Goal: Task Accomplishment & Management: Complete application form

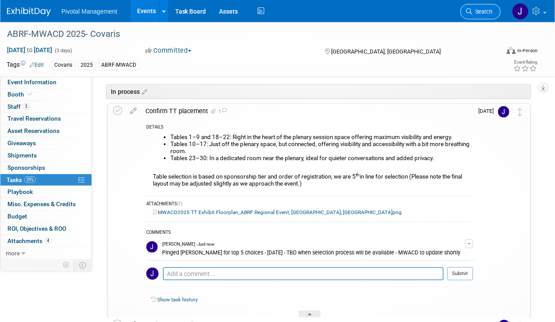
click at [485, 18] on link "Search" at bounding box center [481, 11] width 40 height 15
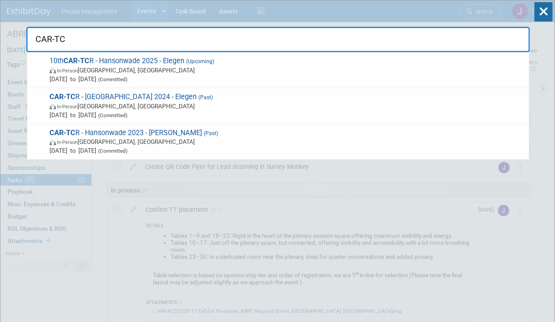
type input "CAR-TCR"
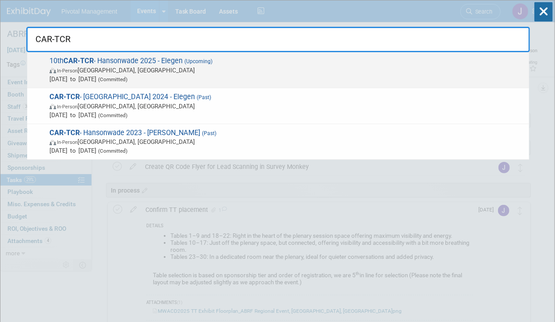
click at [157, 63] on span "10th CAR-TCR - [GEOGRAPHIC_DATA] 2025 - Elegen (Upcoming) In-Person [GEOGRAPHIC…" at bounding box center [286, 70] width 478 height 27
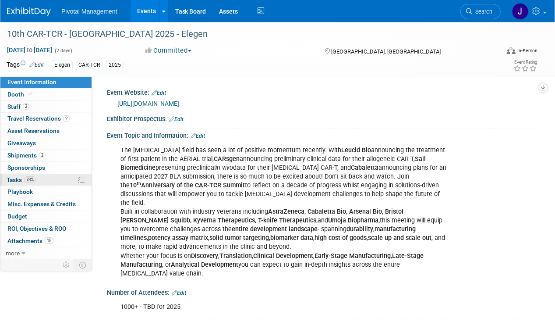
click at [32, 180] on span "78%" at bounding box center [30, 179] width 12 height 7
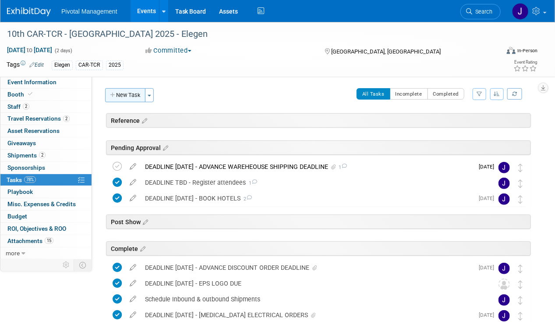
click at [113, 90] on button "New Task" at bounding box center [125, 95] width 40 height 14
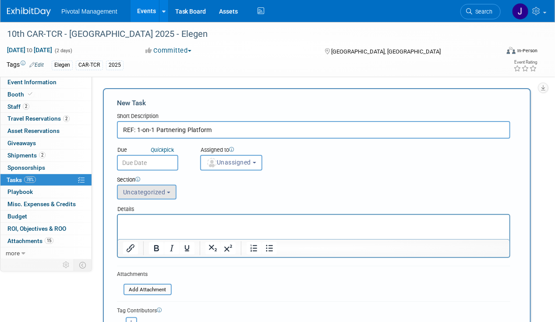
type input "REF: 1-on-1 Partnering Platform"
click at [154, 195] on button "Uncategorized" at bounding box center [147, 192] width 60 height 15
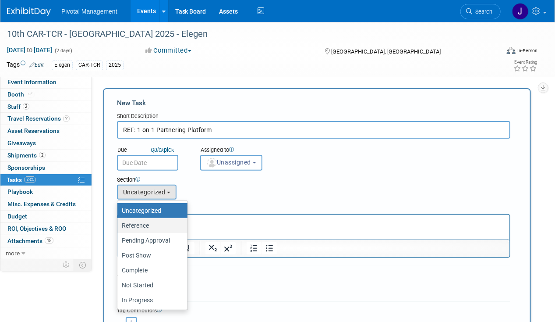
click at [154, 220] on label "Reference" at bounding box center [150, 225] width 57 height 11
click at [119, 223] on input "Reference" at bounding box center [116, 226] width 6 height 6
select select "11253786"
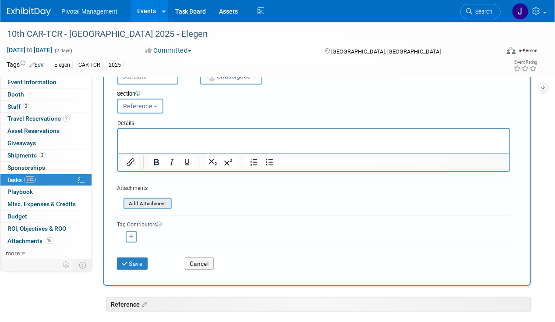
scroll to position [86, 0]
click at [143, 198] on input "file" at bounding box center [119, 203] width 104 height 10
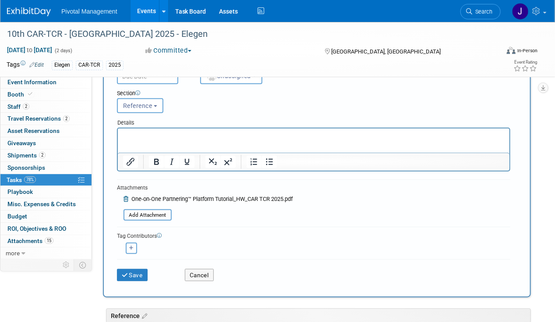
click at [177, 140] on html at bounding box center [313, 134] width 392 height 12
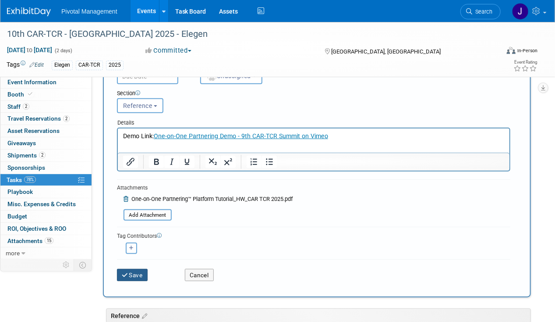
click at [121, 273] on button "Save" at bounding box center [132, 275] width 31 height 12
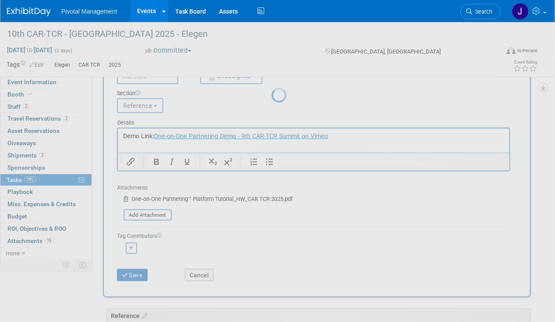
scroll to position [0, 0]
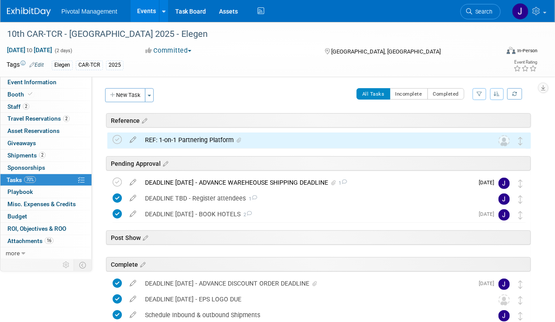
click at [163, 135] on div "REF: 1-on-1 Partnering Platform" at bounding box center [311, 139] width 341 height 15
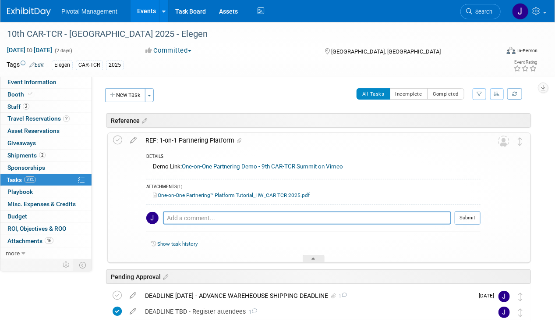
click at [169, 140] on div "REF: 1-on-1 Partnering Platform" at bounding box center [311, 140] width 340 height 15
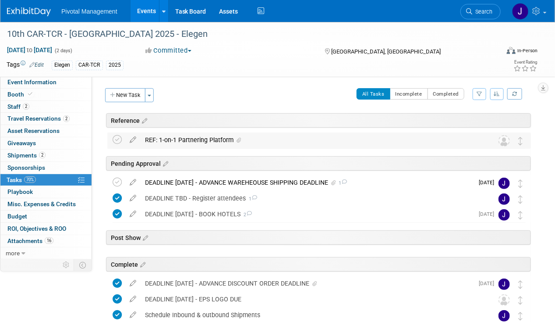
click at [206, 143] on div "REF: 1-on-1 Partnering Platform" at bounding box center [311, 139] width 341 height 15
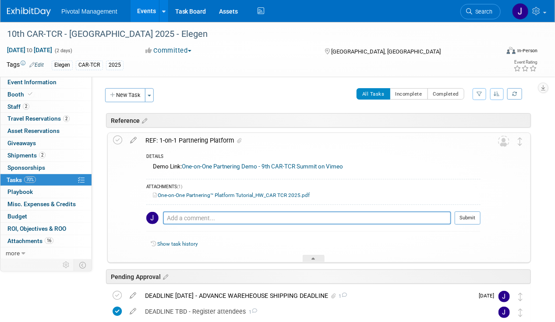
click at [211, 141] on div "REF: 1-on-1 Partnering Platform" at bounding box center [311, 140] width 340 height 15
